Goal: Find specific page/section: Find specific page/section

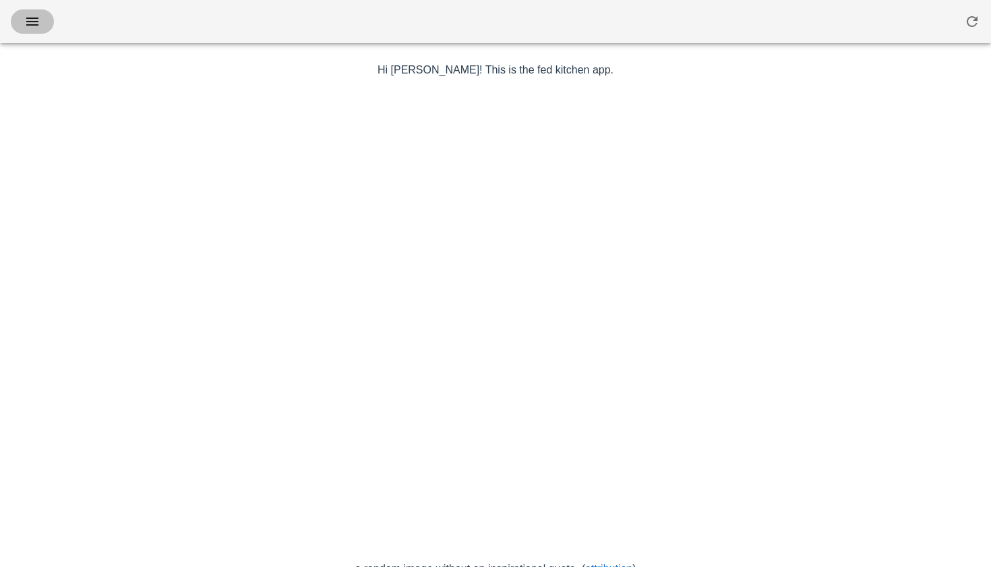
click at [32, 11] on button "button" at bounding box center [32, 21] width 43 height 24
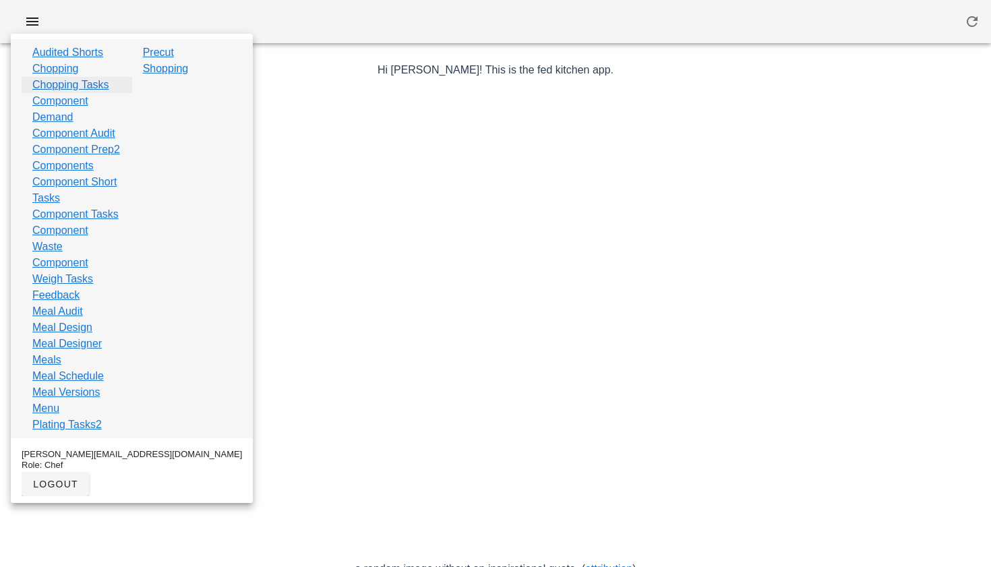
click at [74, 85] on link "Chopping Tasks" at bounding box center [70, 85] width 77 height 16
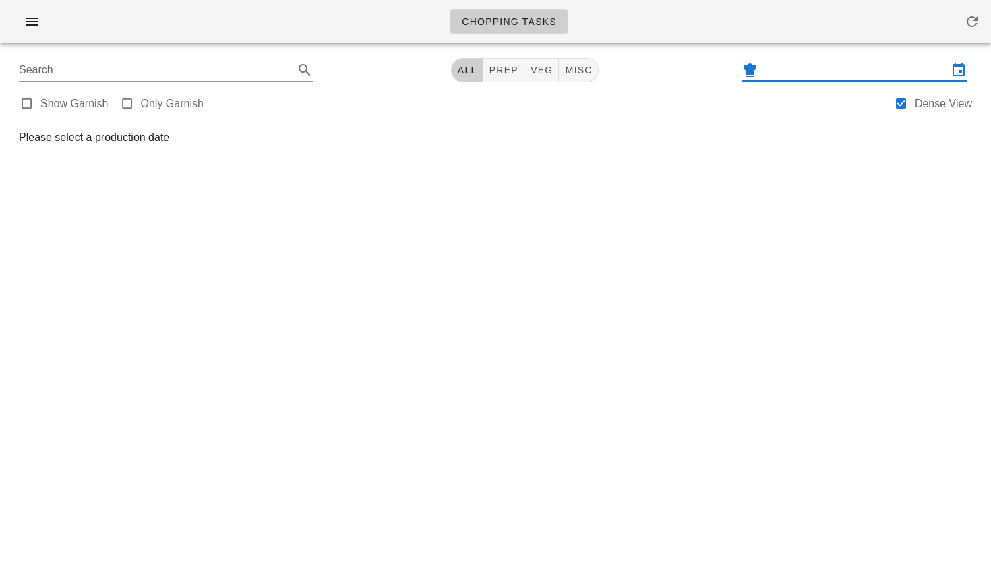
click at [845, 74] on input "text" at bounding box center [853, 70] width 187 height 22
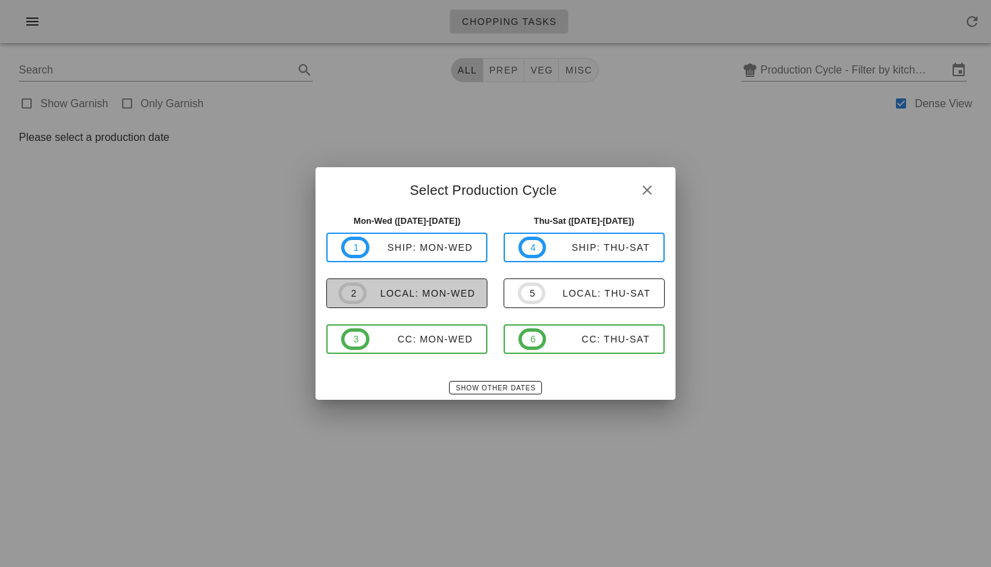
click at [427, 297] on div "local: Mon-Wed" at bounding box center [421, 293] width 109 height 11
type input "local: Mon-Wed (Oct 13-Oct 15)"
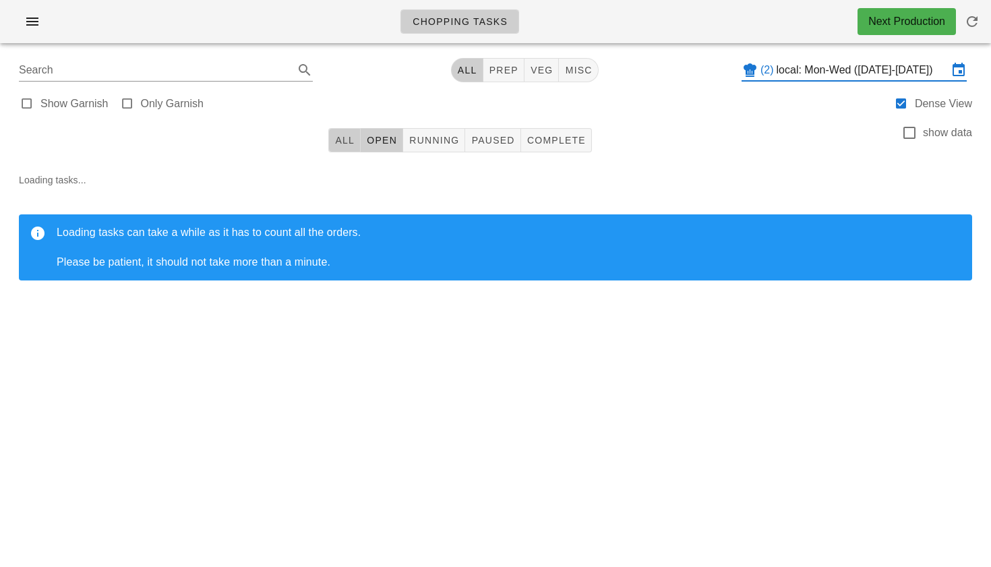
click at [357, 140] on button "All" at bounding box center [344, 140] width 32 height 24
